Goal: Transaction & Acquisition: Purchase product/service

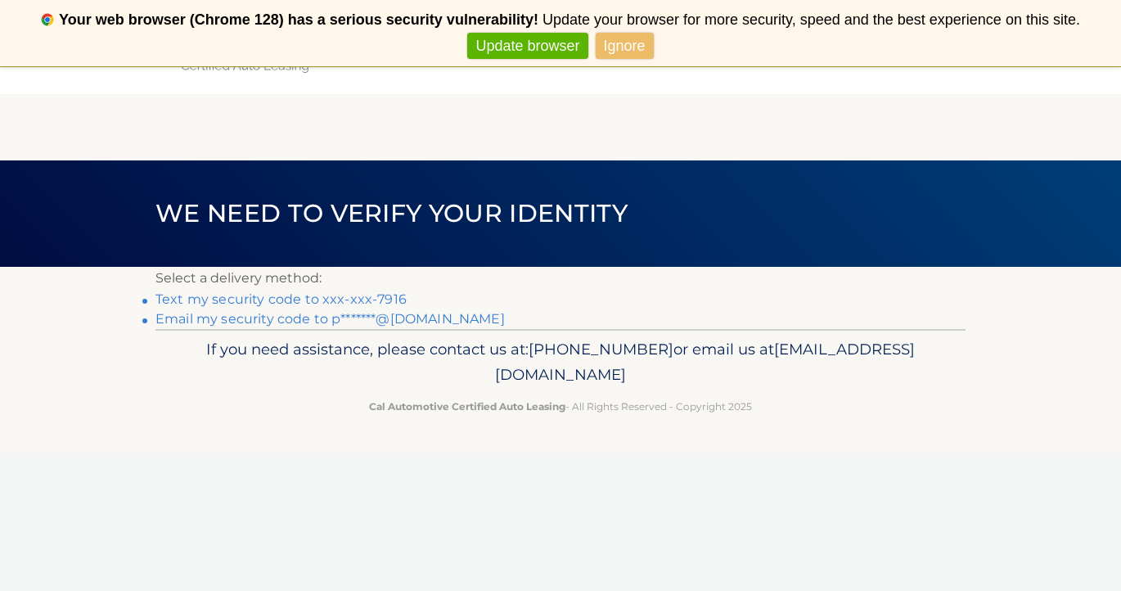
click at [391, 300] on link "Text my security code to xxx-xxx-7916" at bounding box center [280, 299] width 251 height 16
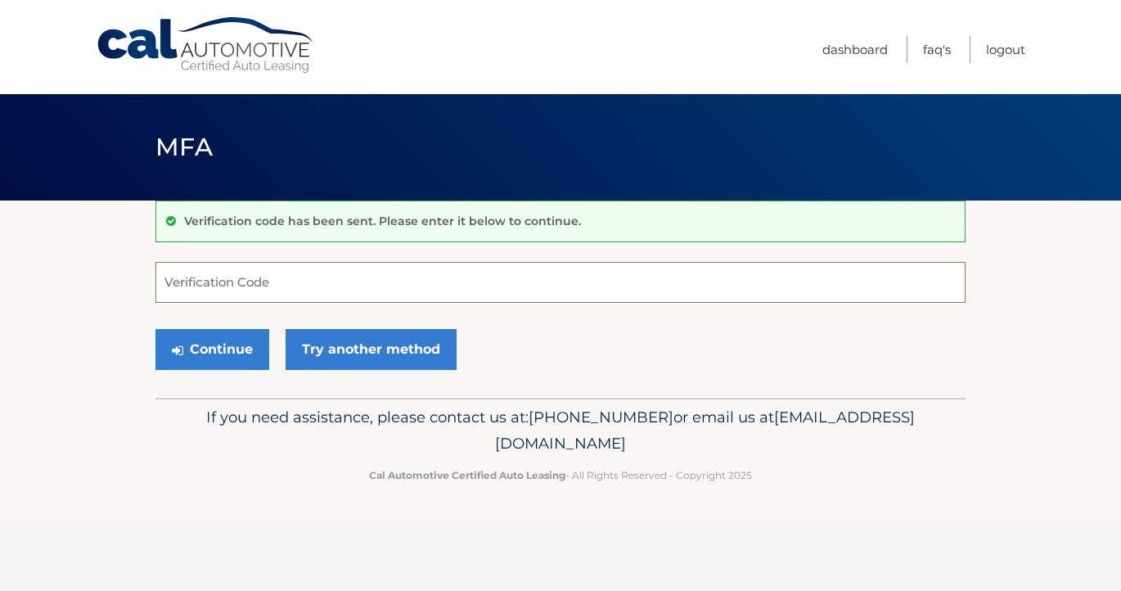
click at [327, 282] on input "Verification Code" at bounding box center [560, 282] width 810 height 41
type input "706579"
click at [209, 351] on button "Continue" at bounding box center [212, 349] width 114 height 41
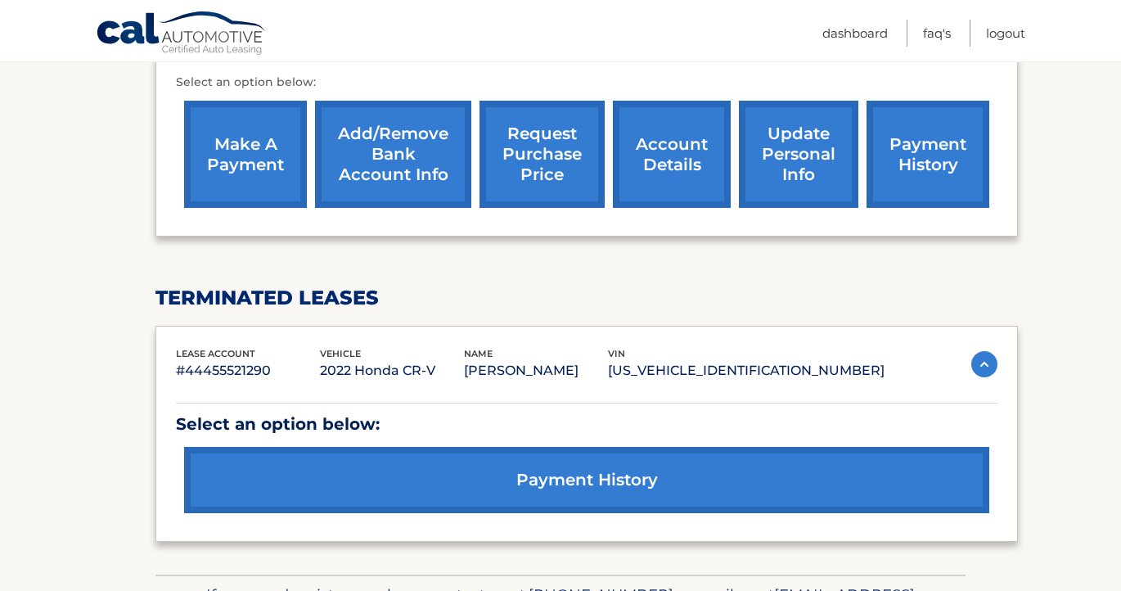
scroll to position [560, 0]
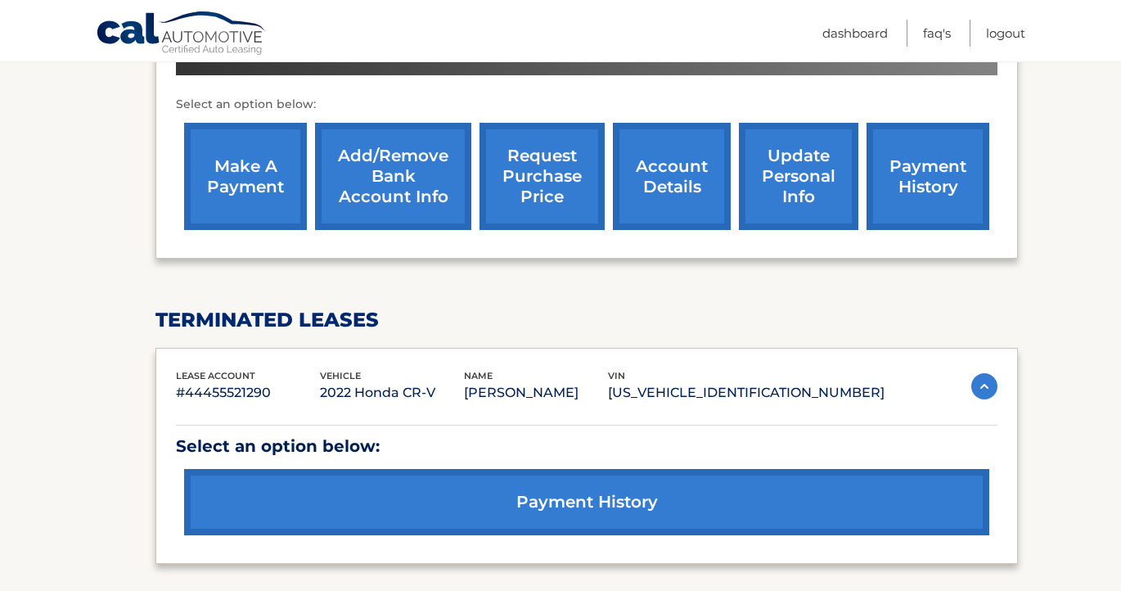
click at [696, 175] on link "account details" at bounding box center [672, 176] width 118 height 107
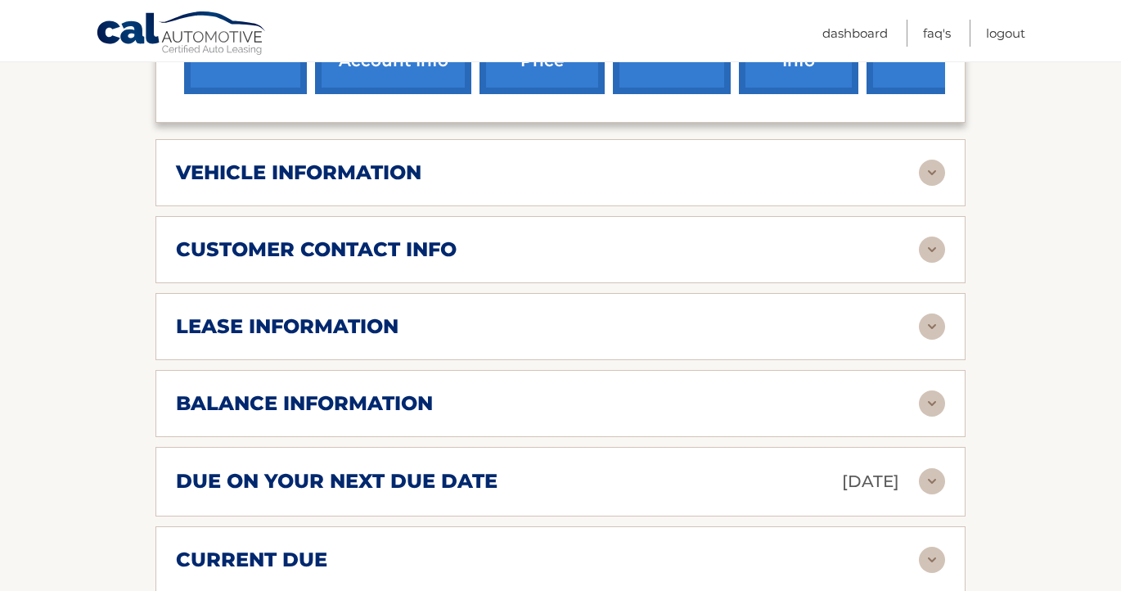
scroll to position [719, 0]
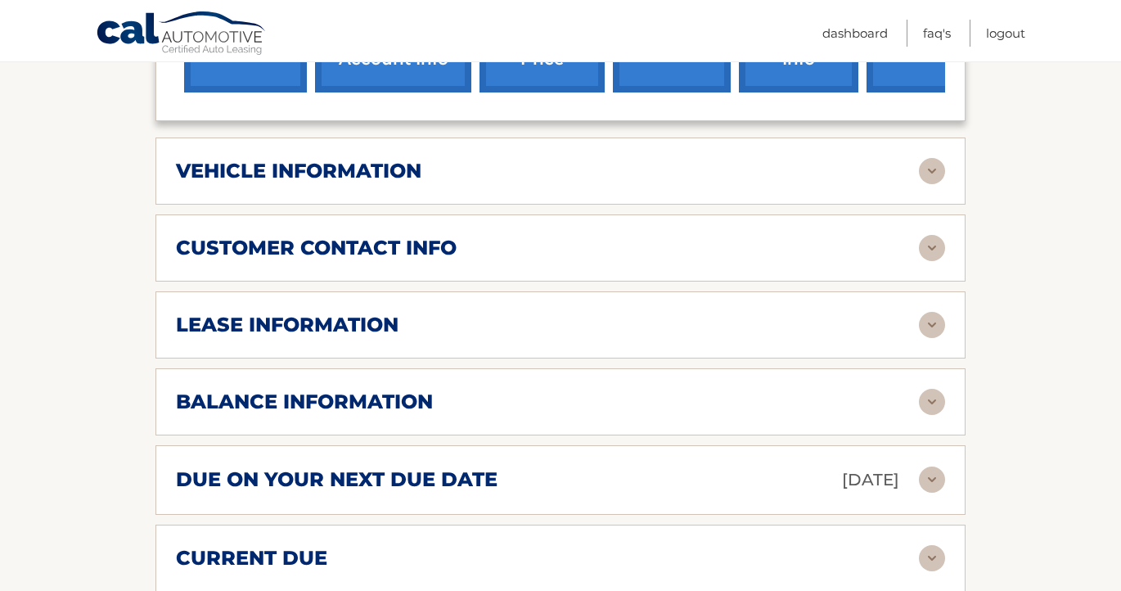
click at [319, 316] on h2 "lease information" at bounding box center [287, 325] width 223 height 25
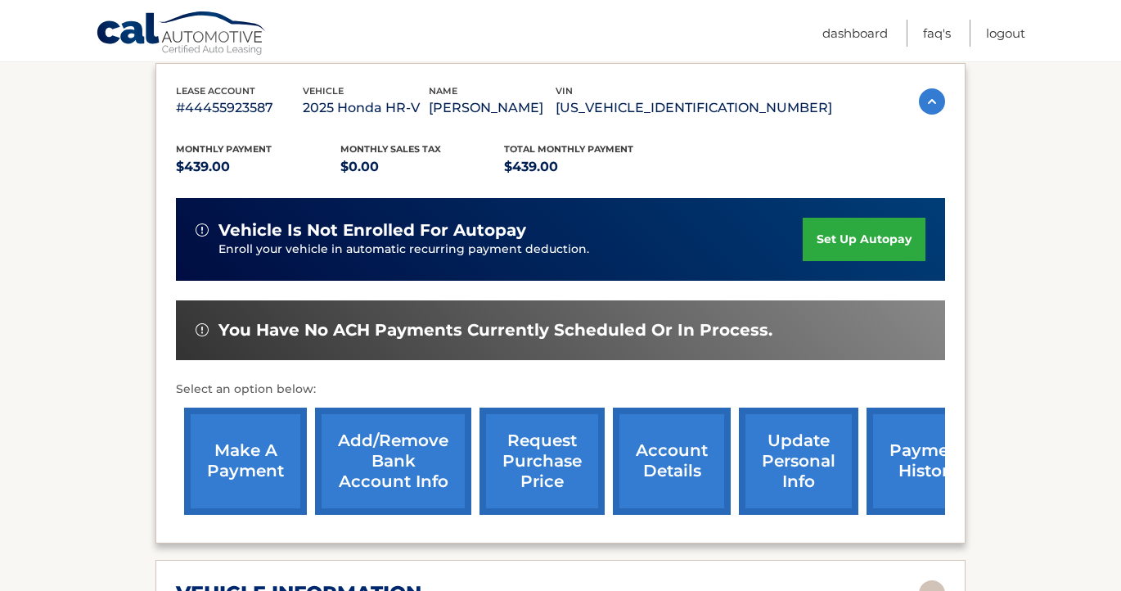
scroll to position [229, 0]
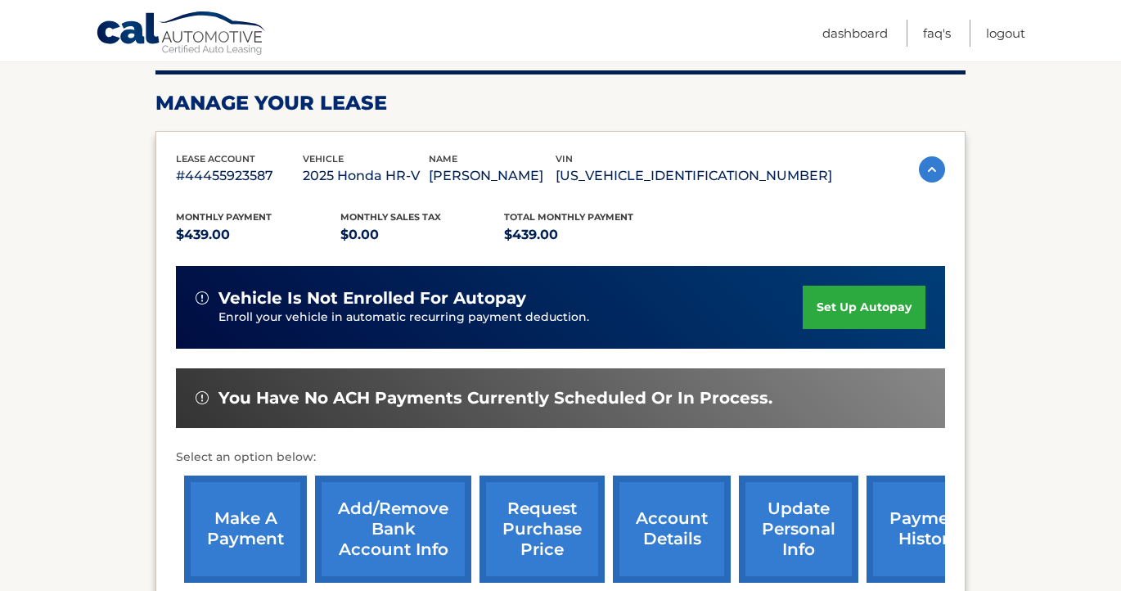
click at [245, 529] on link "make a payment" at bounding box center [245, 528] width 123 height 107
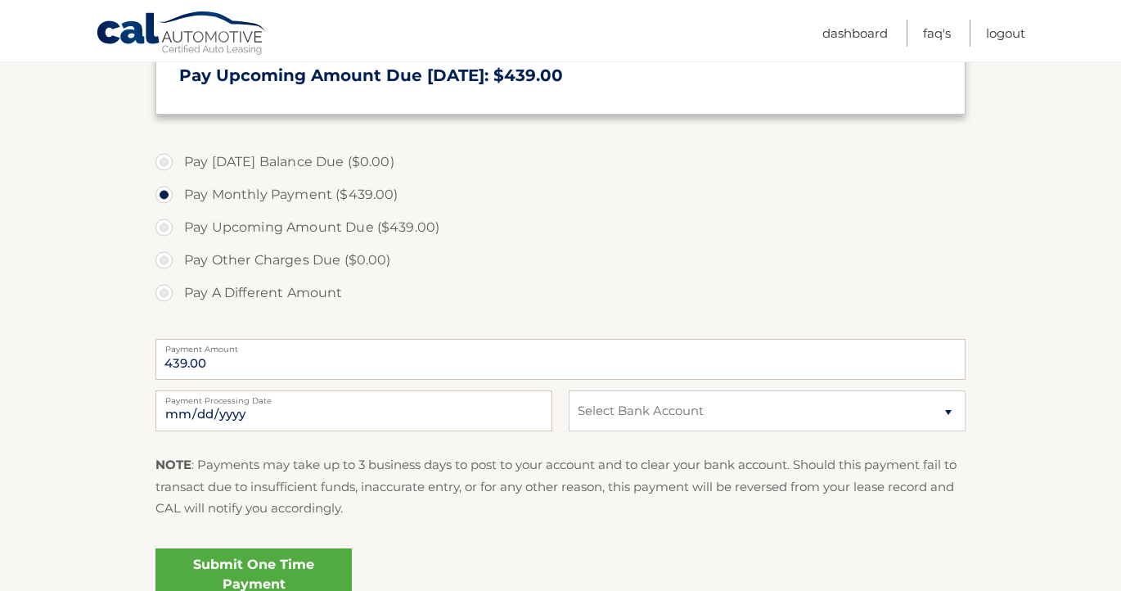
scroll to position [424, 0]
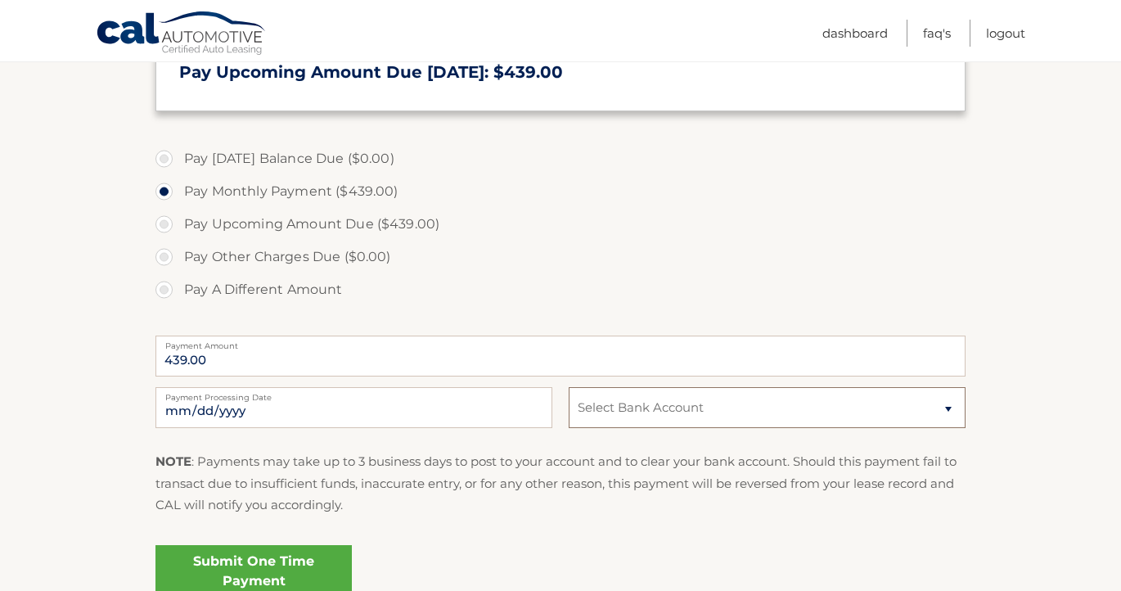
click at [678, 400] on select "Select Bank Account Checking JPMORGAN CHASE BANK, NA *****9809 Checking JPMORGA…" at bounding box center [767, 407] width 397 height 41
select select "YzU1Y2U0OTctMGE0YS00NDZjLTlmOTEtODFkZDIyMzE4MTIw"
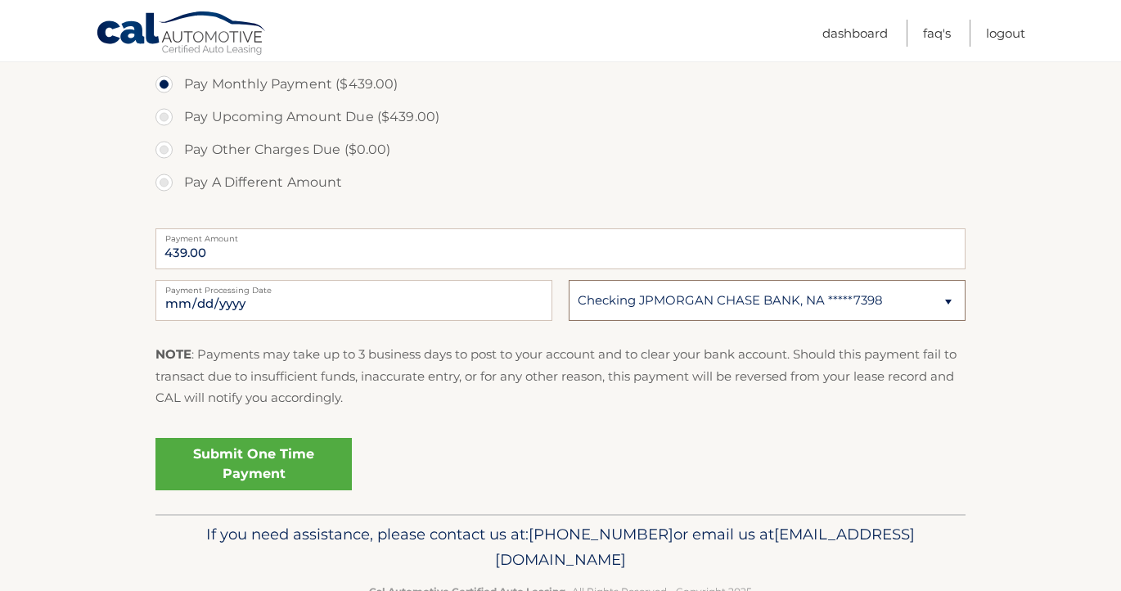
scroll to position [542, 0]
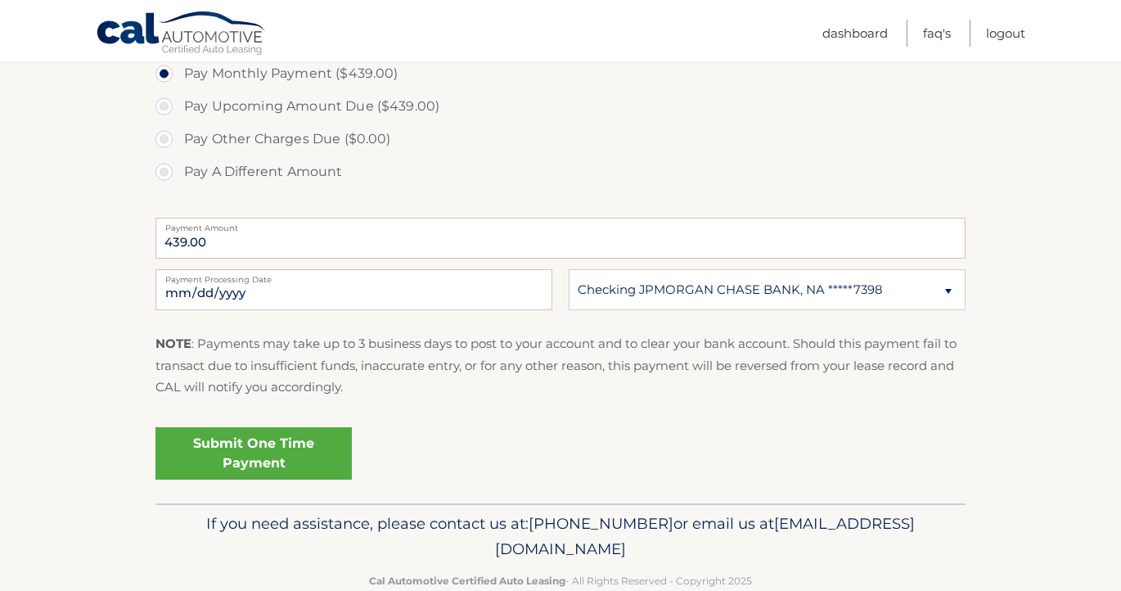
click at [273, 450] on link "Submit One Time Payment" at bounding box center [253, 453] width 196 height 52
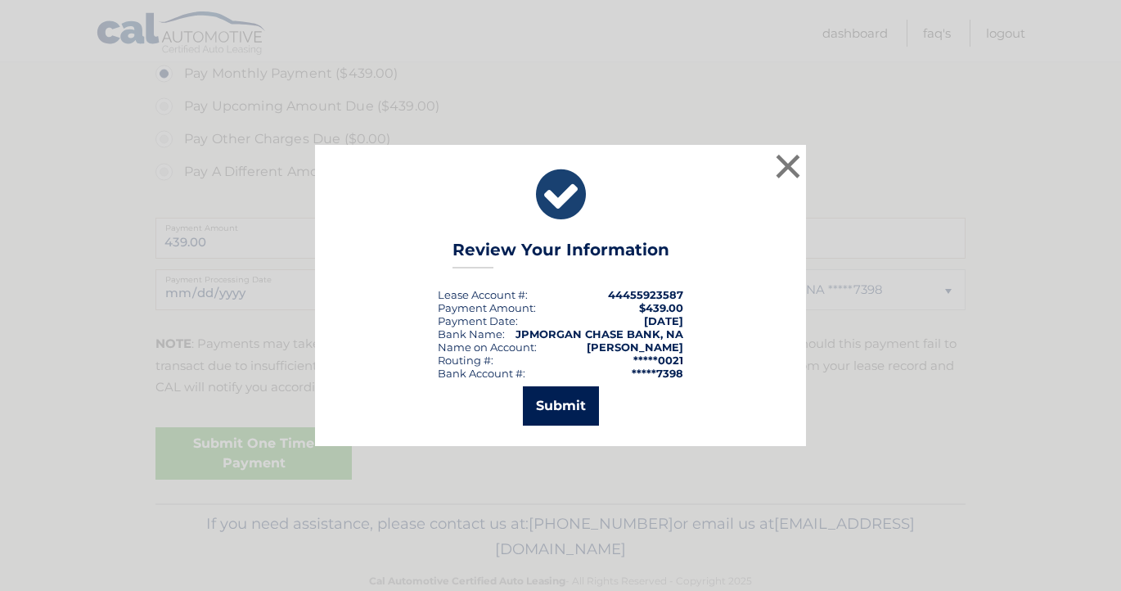
click at [568, 409] on button "Submit" at bounding box center [561, 405] width 76 height 39
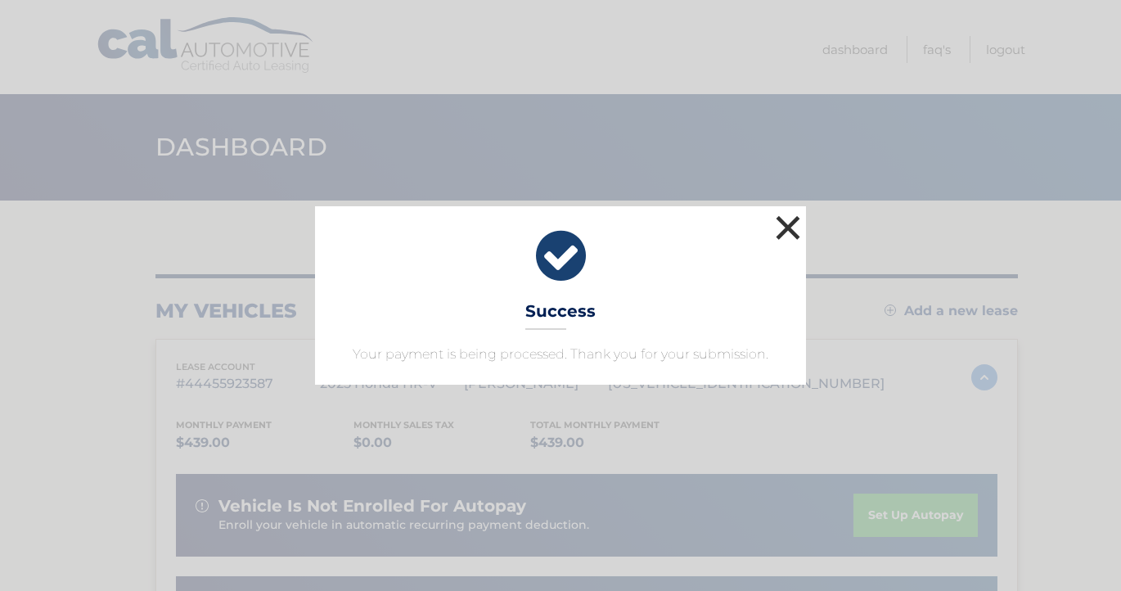
click at [789, 225] on button "×" at bounding box center [788, 227] width 33 height 33
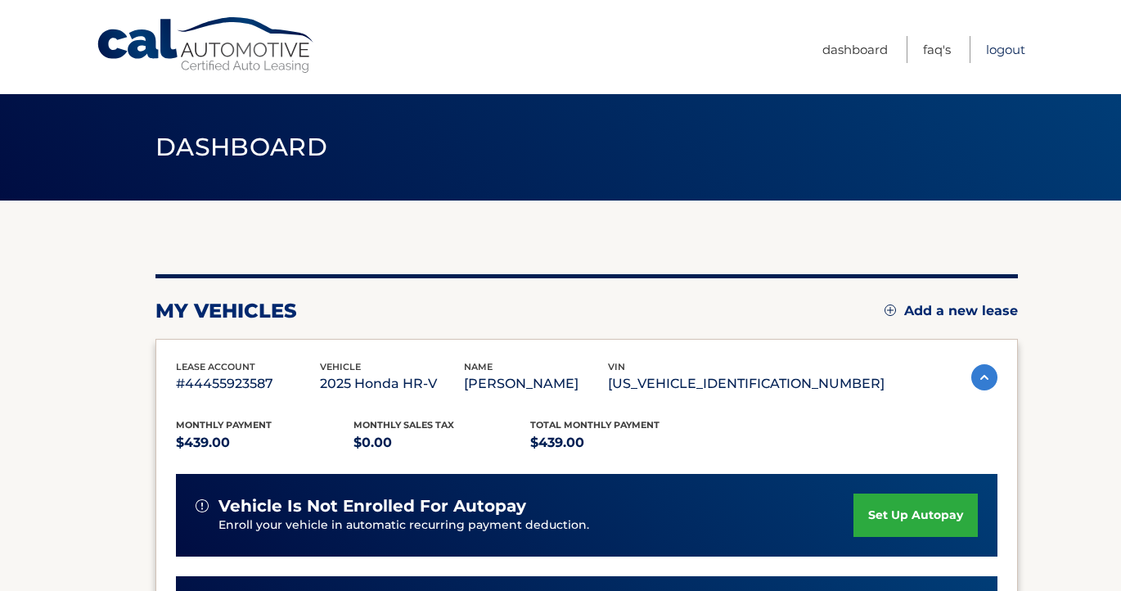
click at [1003, 51] on link "Logout" at bounding box center [1005, 49] width 39 height 27
